Goal: Browse casually: Explore the website without a specific task or goal

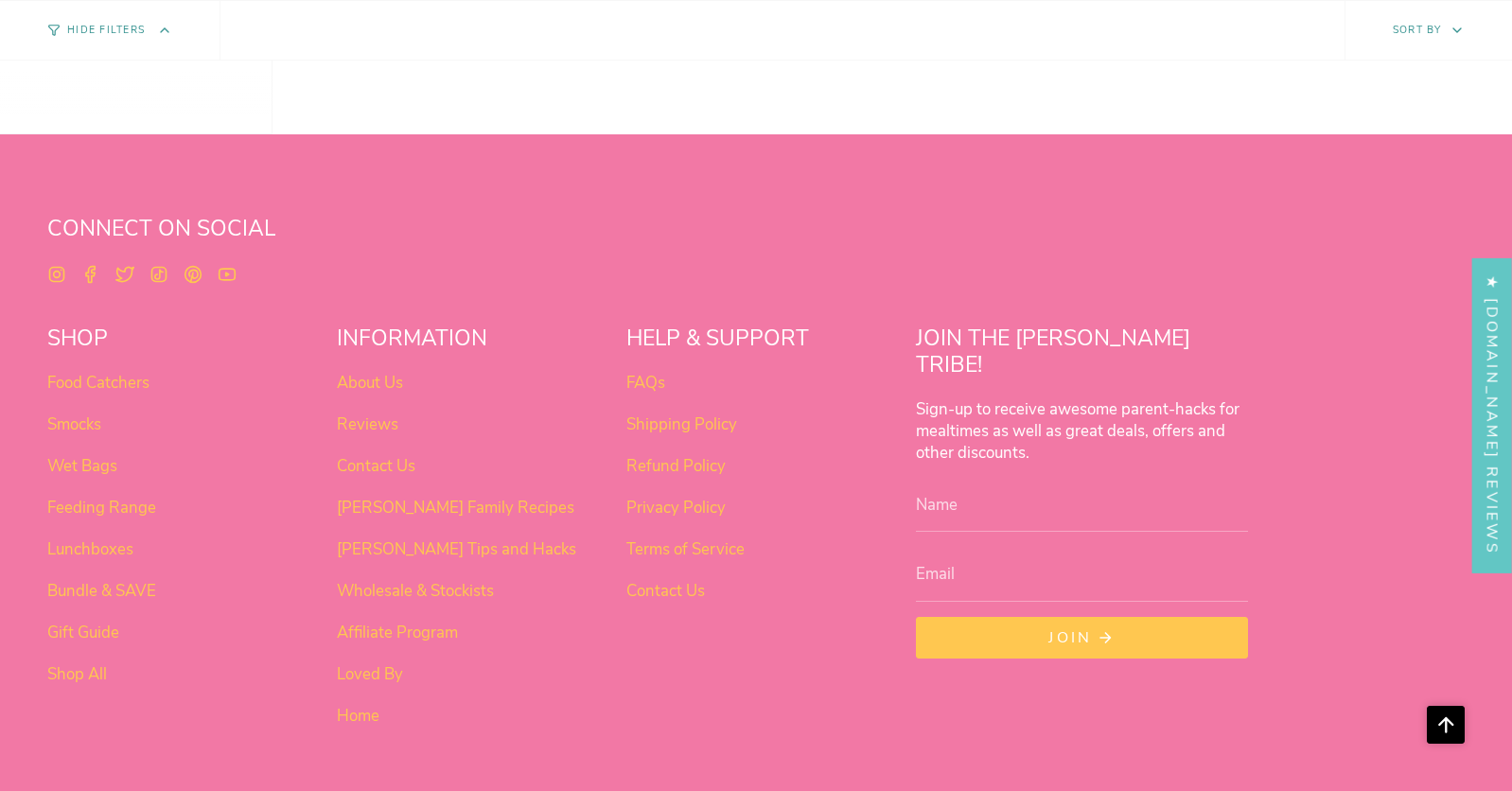
scroll to position [2039, 0]
